Goal: Information Seeking & Learning: Learn about a topic

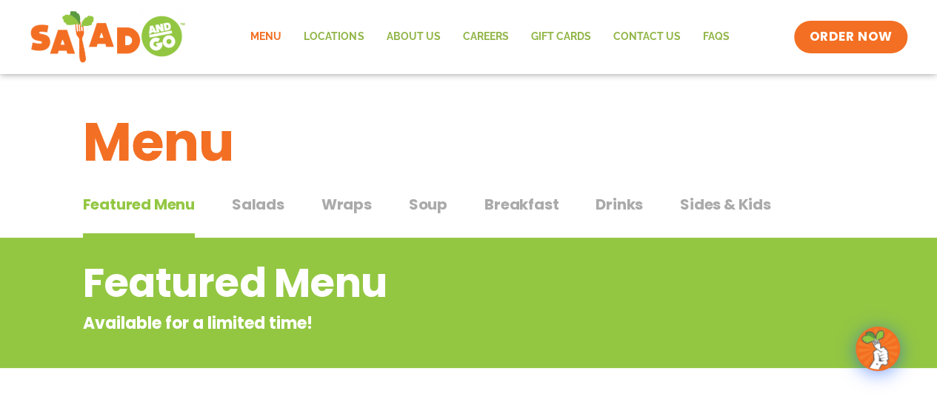
click at [267, 30] on link "Menu" at bounding box center [265, 37] width 53 height 34
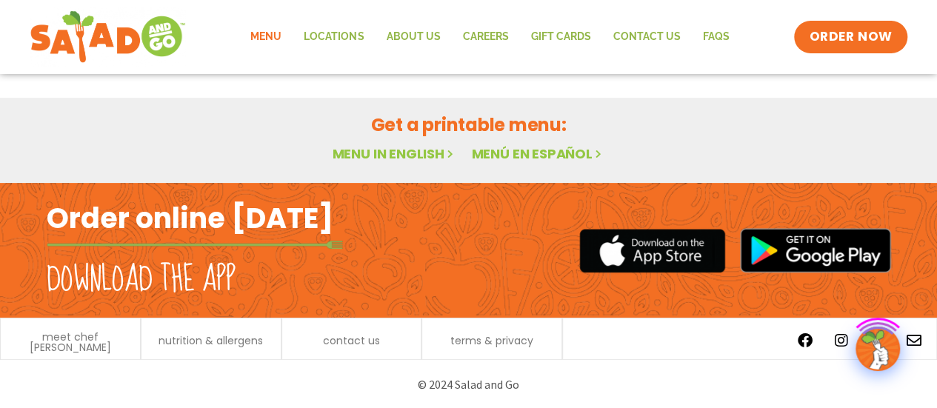
scroll to position [106, 0]
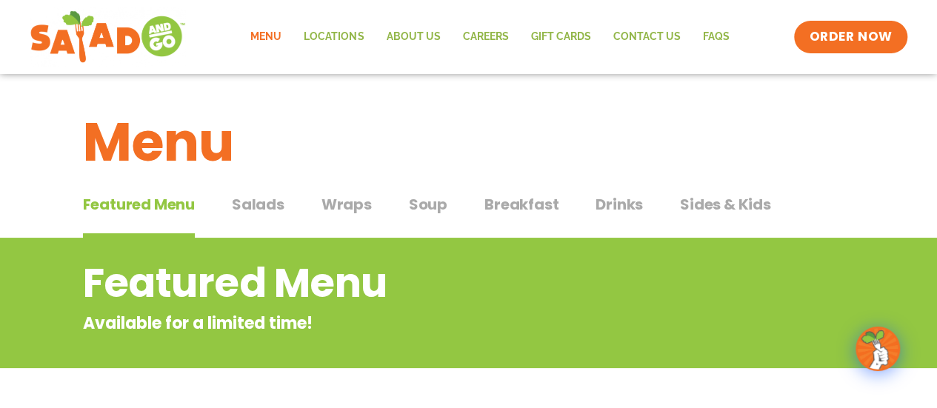
click at [255, 205] on span "Salads" at bounding box center [258, 204] width 53 height 22
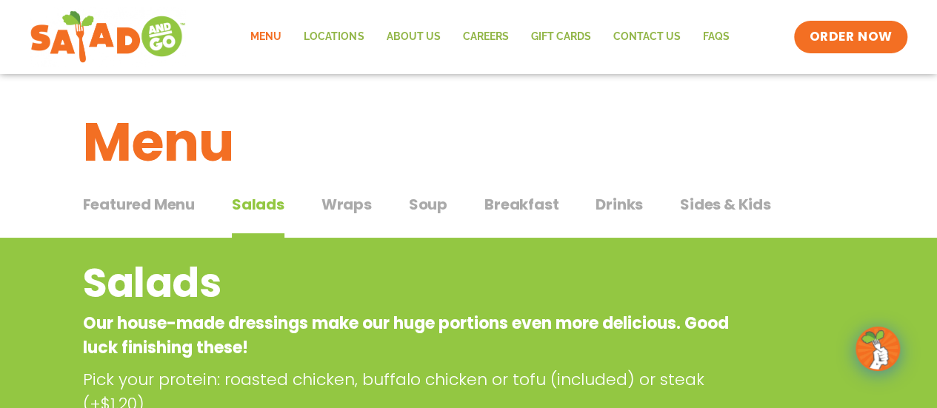
click at [333, 201] on span "Wraps" at bounding box center [346, 204] width 50 height 22
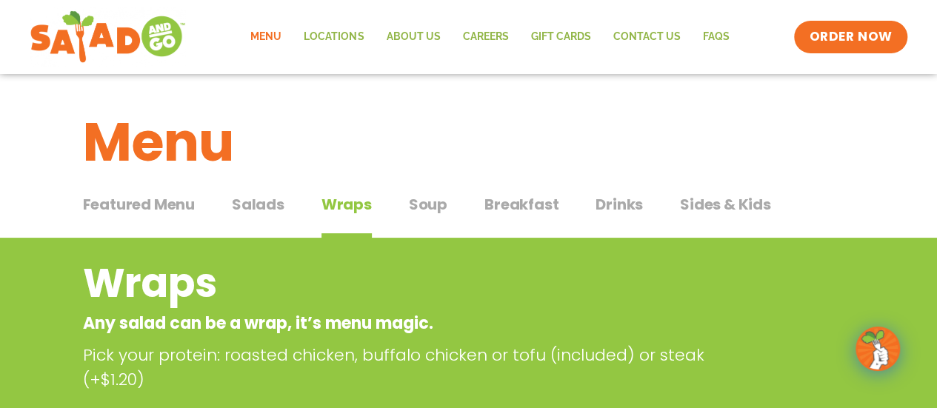
click at [426, 199] on span "Soup" at bounding box center [428, 204] width 39 height 22
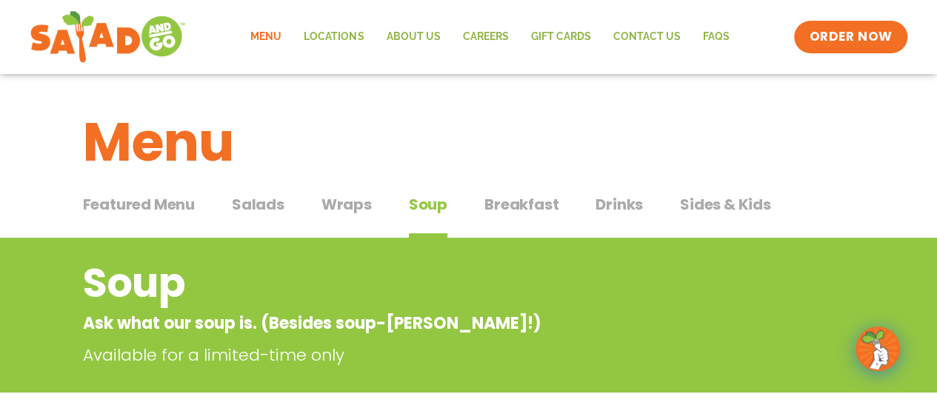
click at [542, 198] on span "Breakfast" at bounding box center [521, 204] width 74 height 22
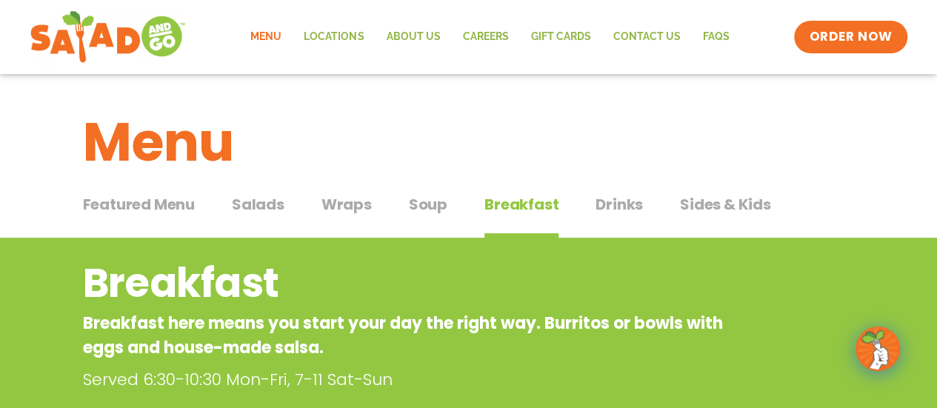
click at [608, 196] on span "Drinks" at bounding box center [618, 204] width 47 height 22
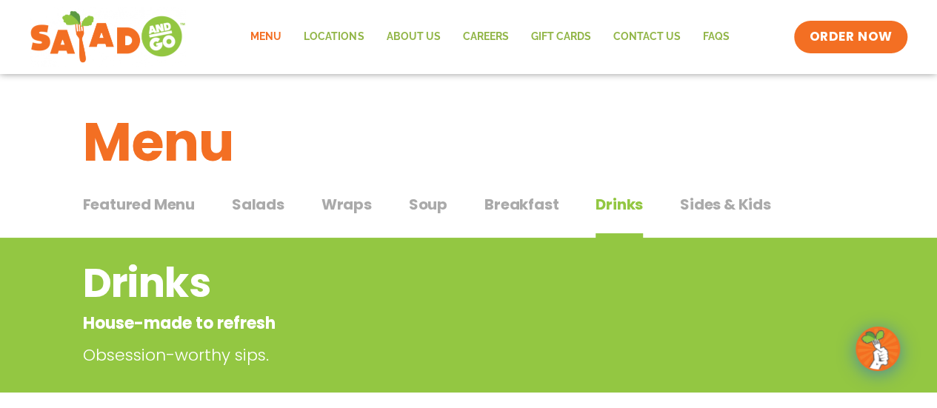
scroll to position [74, 0]
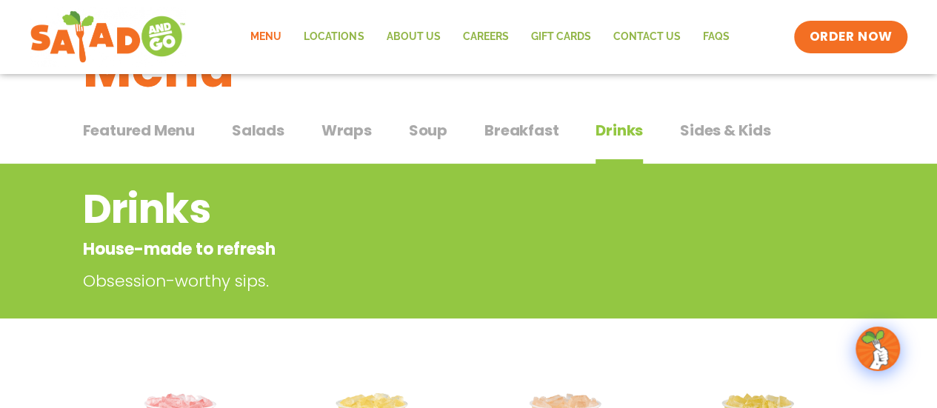
click at [723, 130] on span "Sides & Kids" at bounding box center [725, 130] width 91 height 22
